Goal: Task Accomplishment & Management: Manage account settings

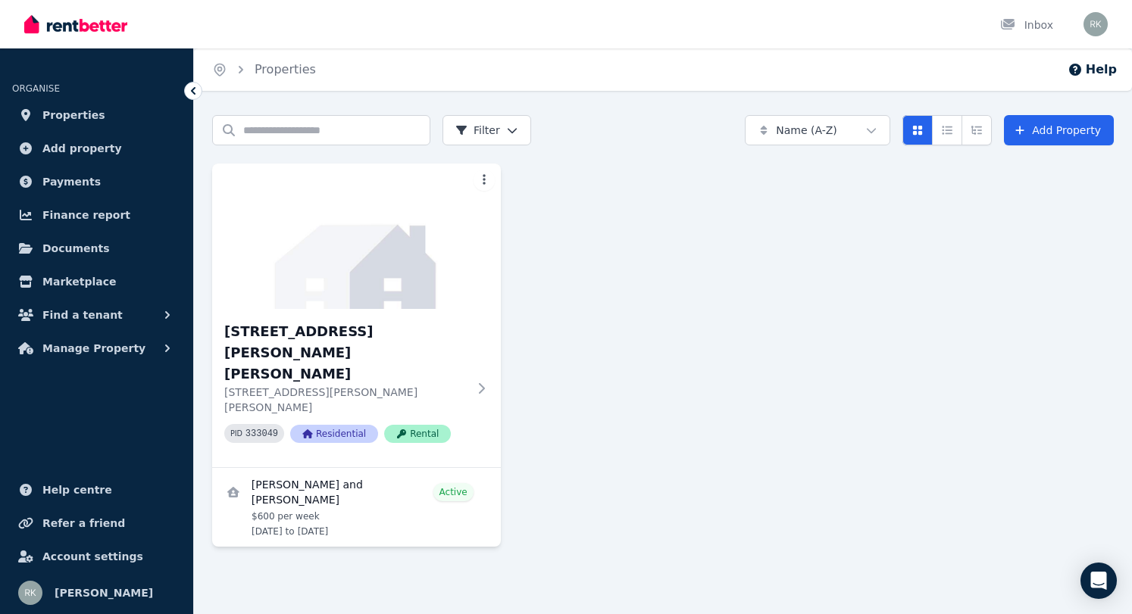
click at [736, 412] on div "[STREET_ADDRESS][PERSON_NAME][PERSON_NAME][PERSON_NAME][PERSON_NAME] PID 333049…" at bounding box center [663, 355] width 902 height 383
click at [77, 184] on span "Payments" at bounding box center [71, 182] width 58 height 18
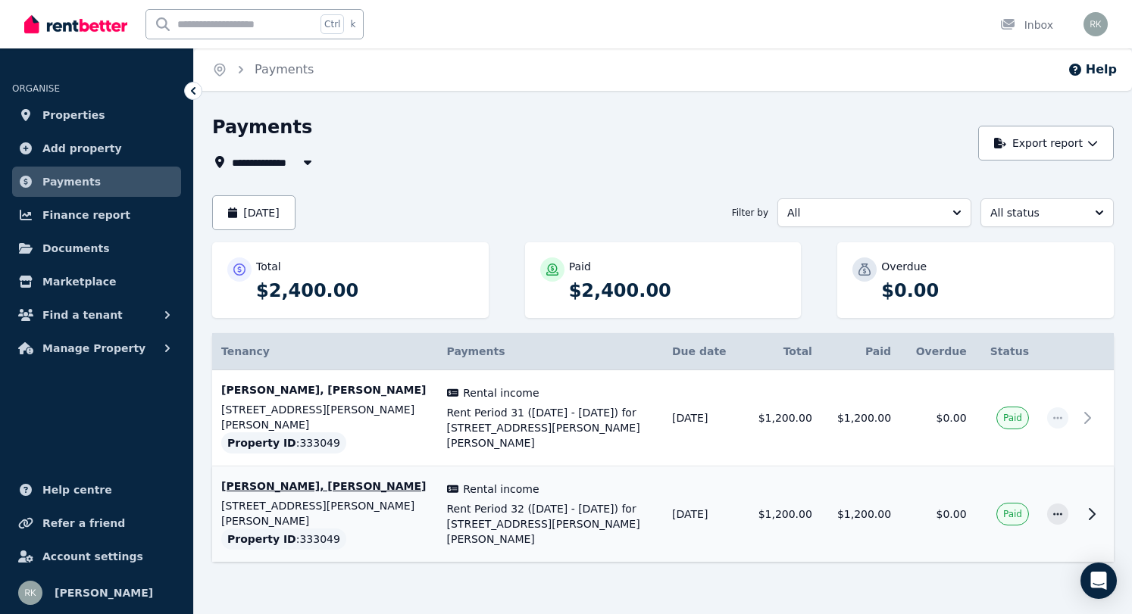
click at [1090, 509] on icon at bounding box center [1091, 514] width 5 height 11
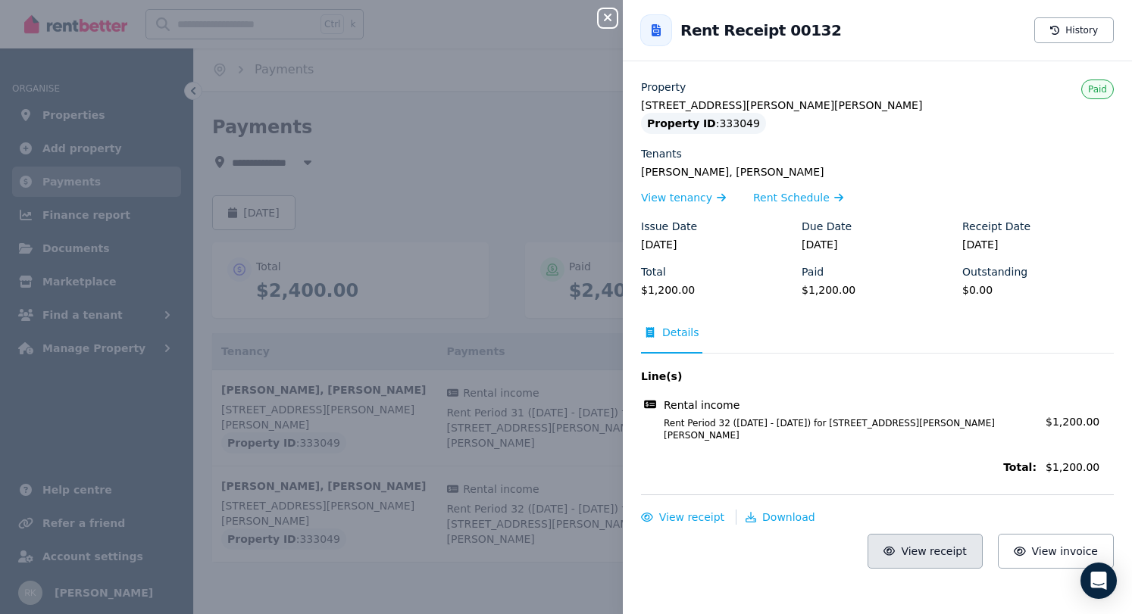
click at [960, 545] on span "View receipt" at bounding box center [933, 551] width 65 height 12
click at [1064, 552] on button "View invoice" at bounding box center [1056, 551] width 116 height 35
click at [783, 511] on span "Download" at bounding box center [788, 517] width 53 height 12
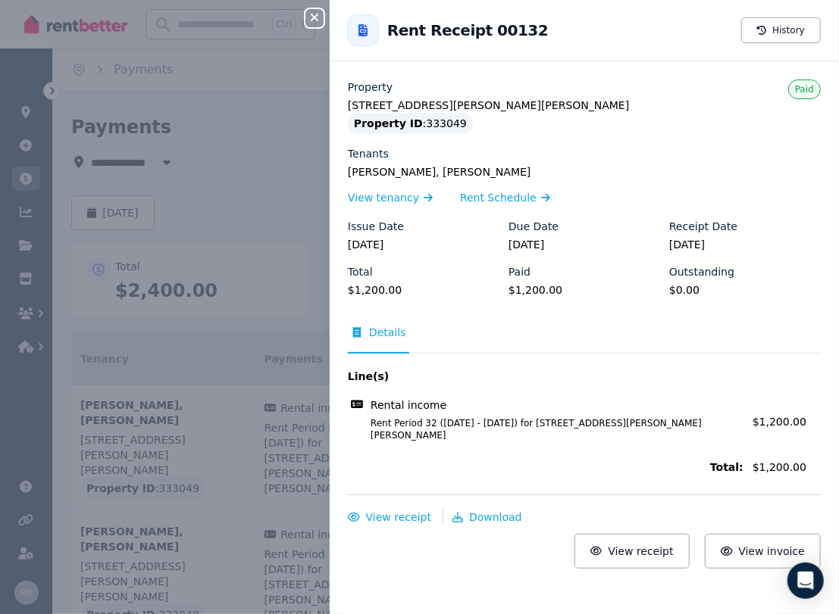
click at [305, 183] on div "Close panel Back to Rent Receipt 00132 History Property [STREET_ADDRESS][PERSON…" at bounding box center [419, 307] width 839 height 614
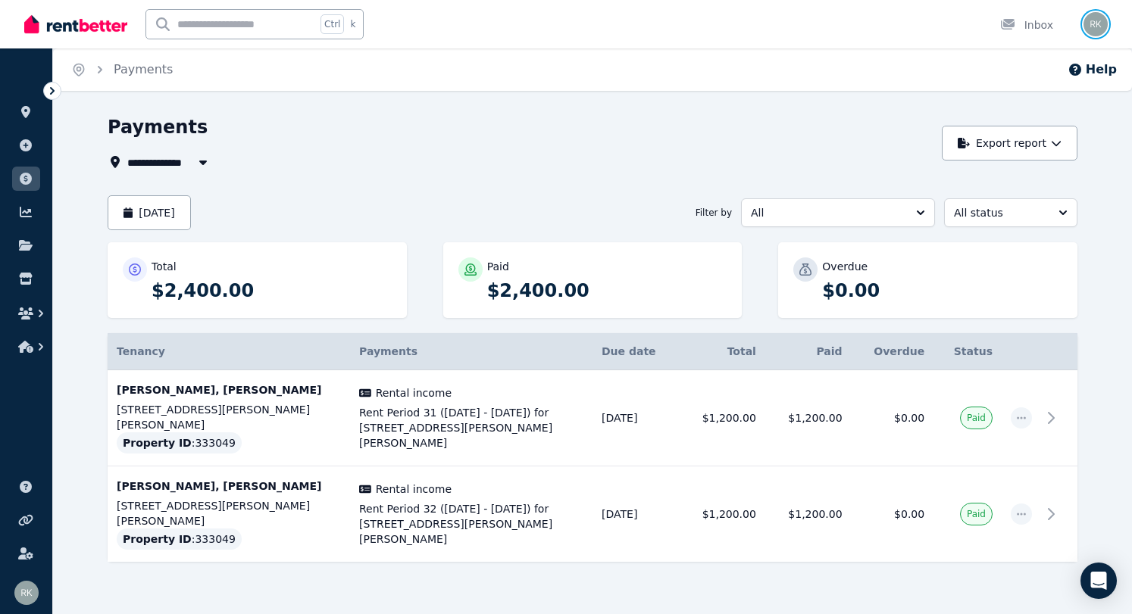
click at [1096, 28] on img "button" at bounding box center [1095, 24] width 24 height 24
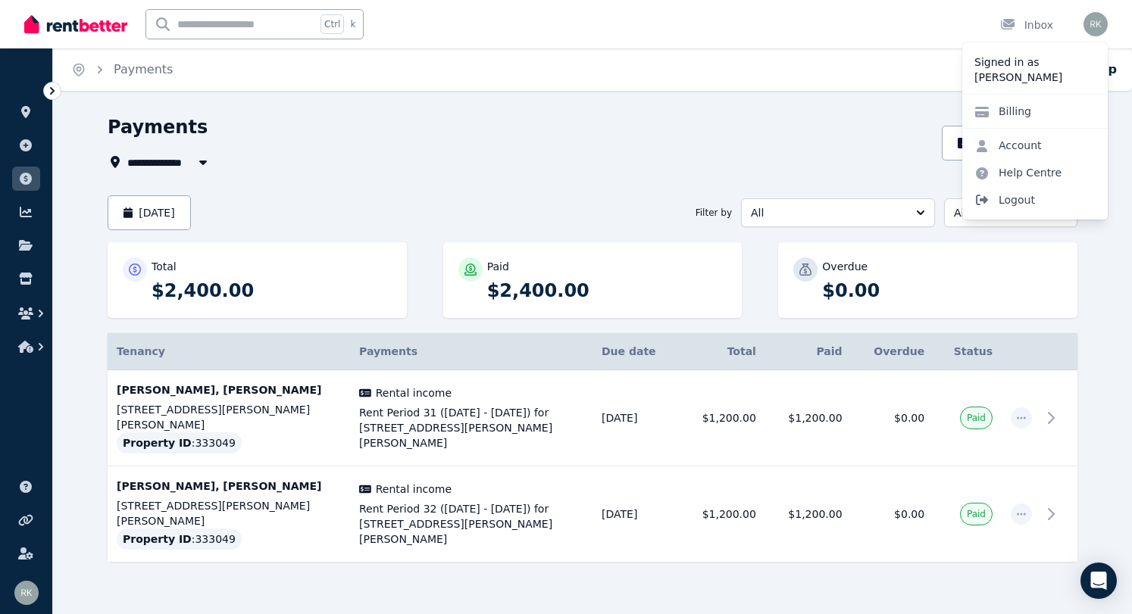
click at [1021, 192] on span "Logout" at bounding box center [1034, 199] width 145 height 27
